Goal: Navigation & Orientation: Find specific page/section

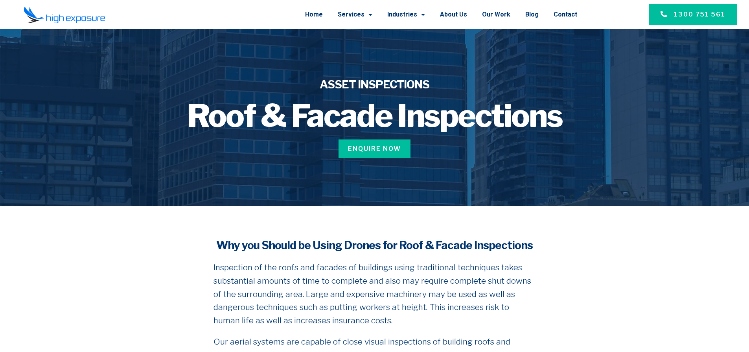
click at [0, 0] on link "Asset Inspection" at bounding box center [0, 0] width 0 height 0
